Goal: Find specific page/section

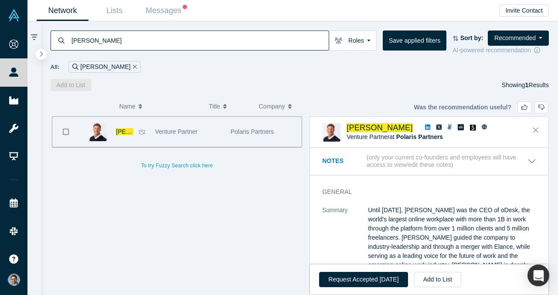
scroll to position [2038, 0]
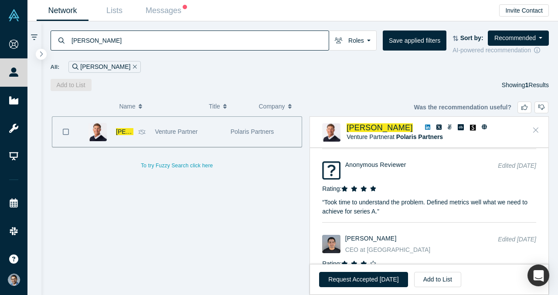
click at [536, 134] on icon "Close" at bounding box center [536, 130] width 5 height 8
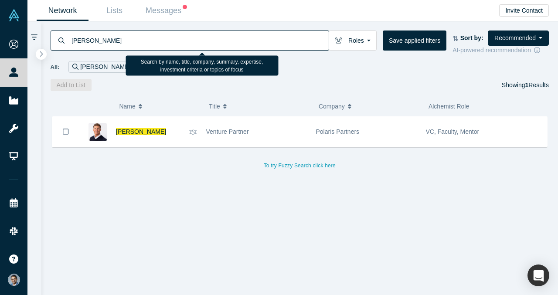
click at [98, 41] on input "[PERSON_NAME]" at bounding box center [200, 40] width 258 height 21
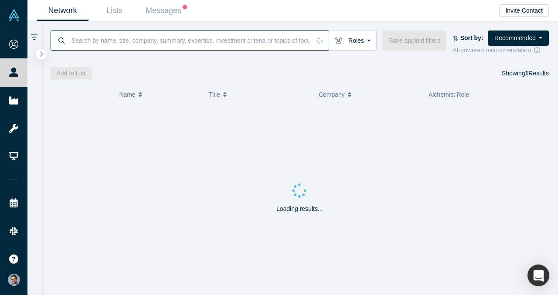
click at [83, 13] on link "Network" at bounding box center [63, 10] width 52 height 21
